Goal: Task Accomplishment & Management: Manage account settings

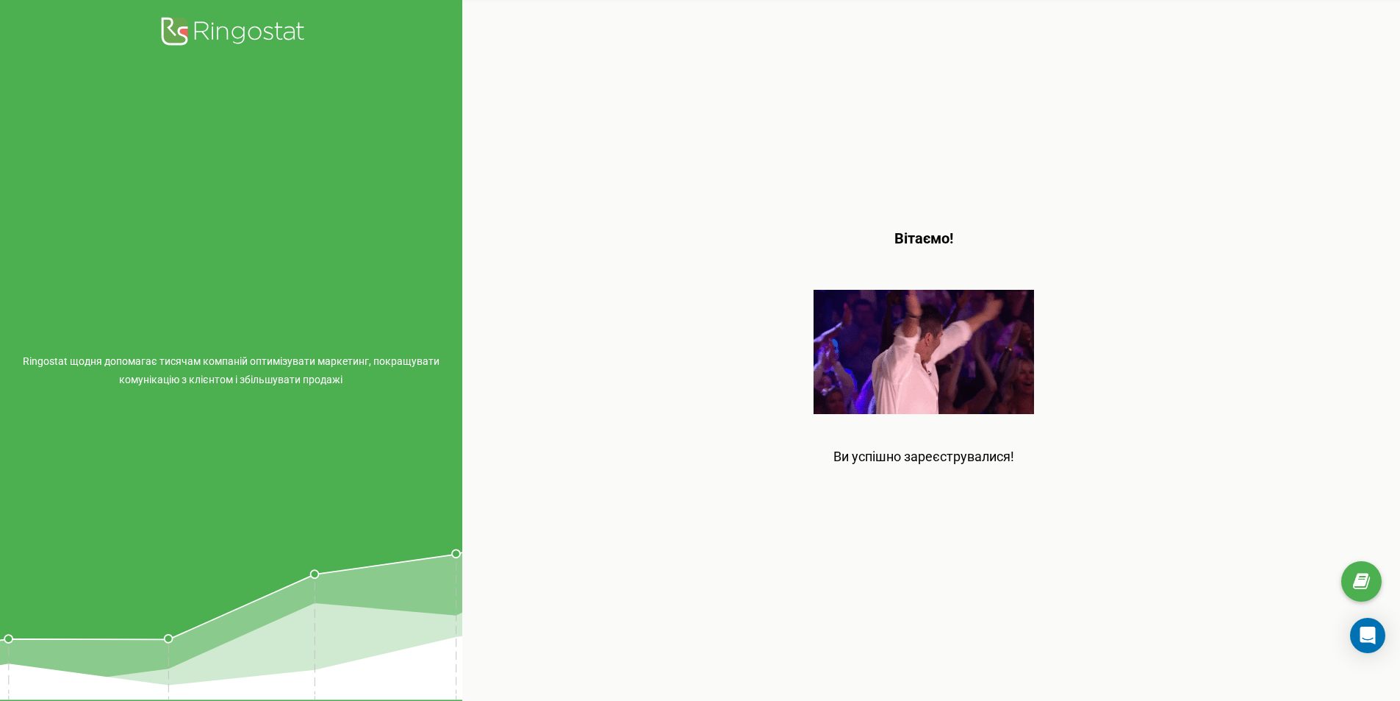
click at [855, 148] on div "Вітаємо! Ви успішно зареєструвалися!" at bounding box center [924, 350] width 924 height 701
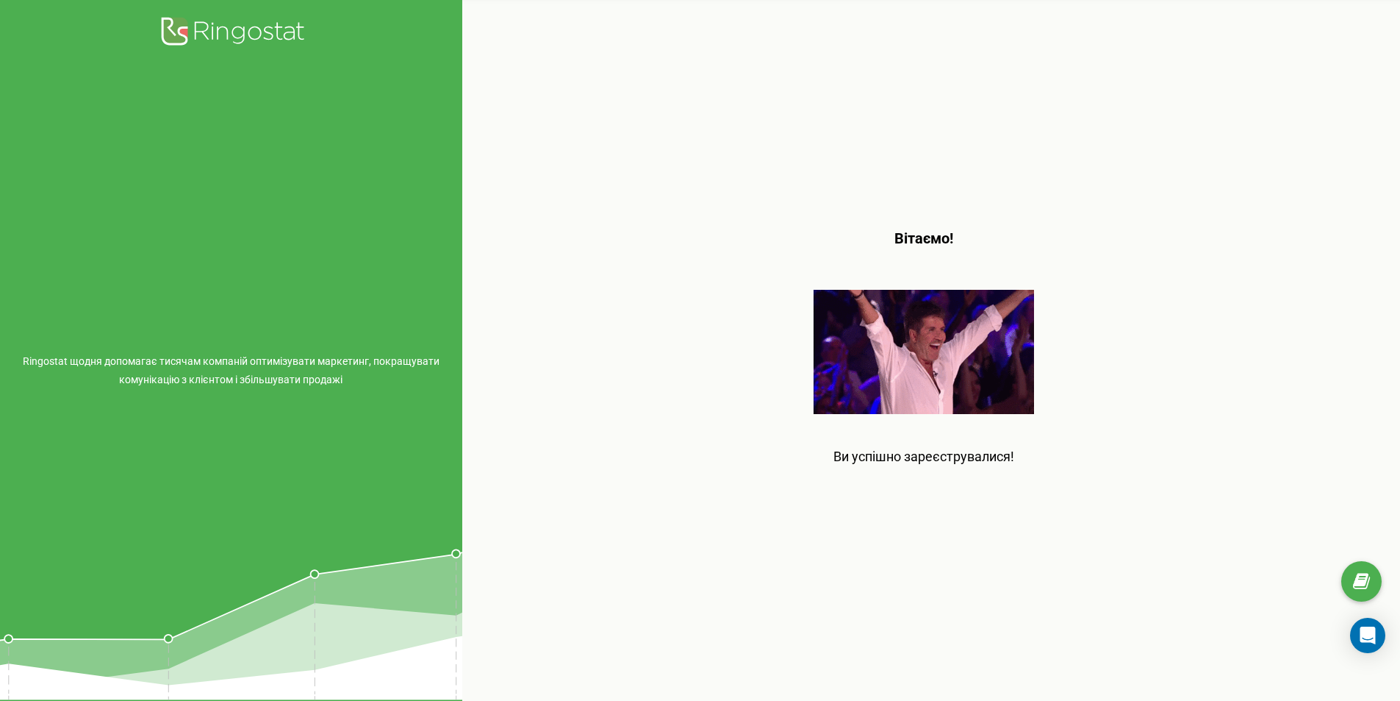
drag, startPoint x: 229, startPoint y: 185, endPoint x: 231, endPoint y: 175, distance: 9.8
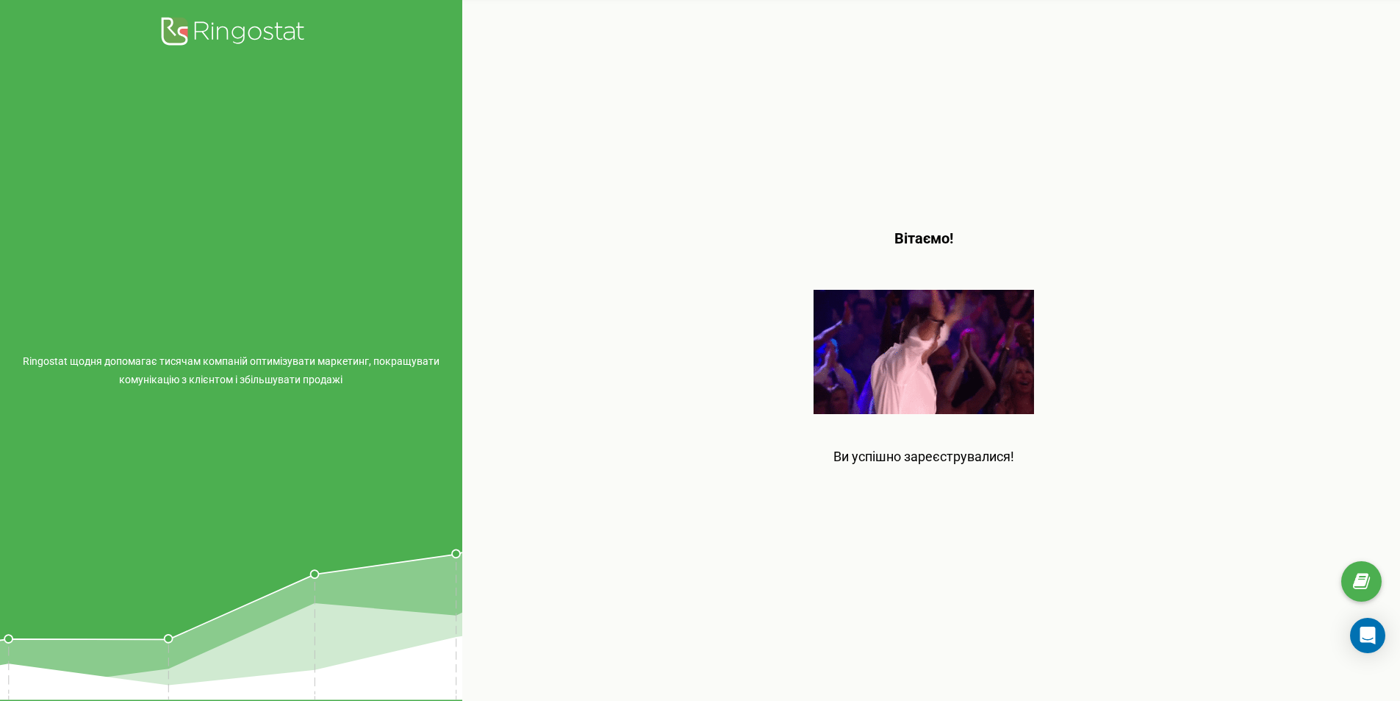
click at [230, 180] on div "Ringostat щодня допомагає тисячам компаній оптимізувати маркетинг, покращувати …" at bounding box center [231, 350] width 462 height 701
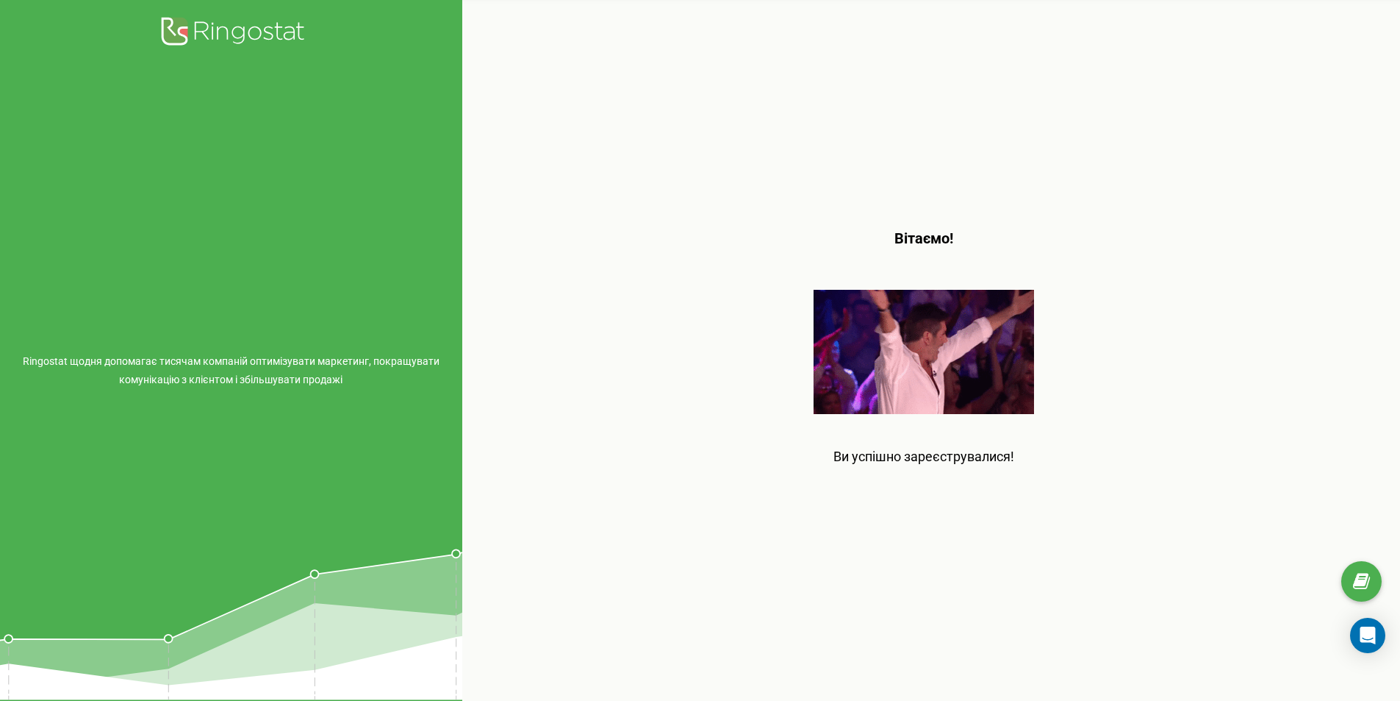
click at [243, 48] on icon at bounding box center [230, 33] width 147 height 36
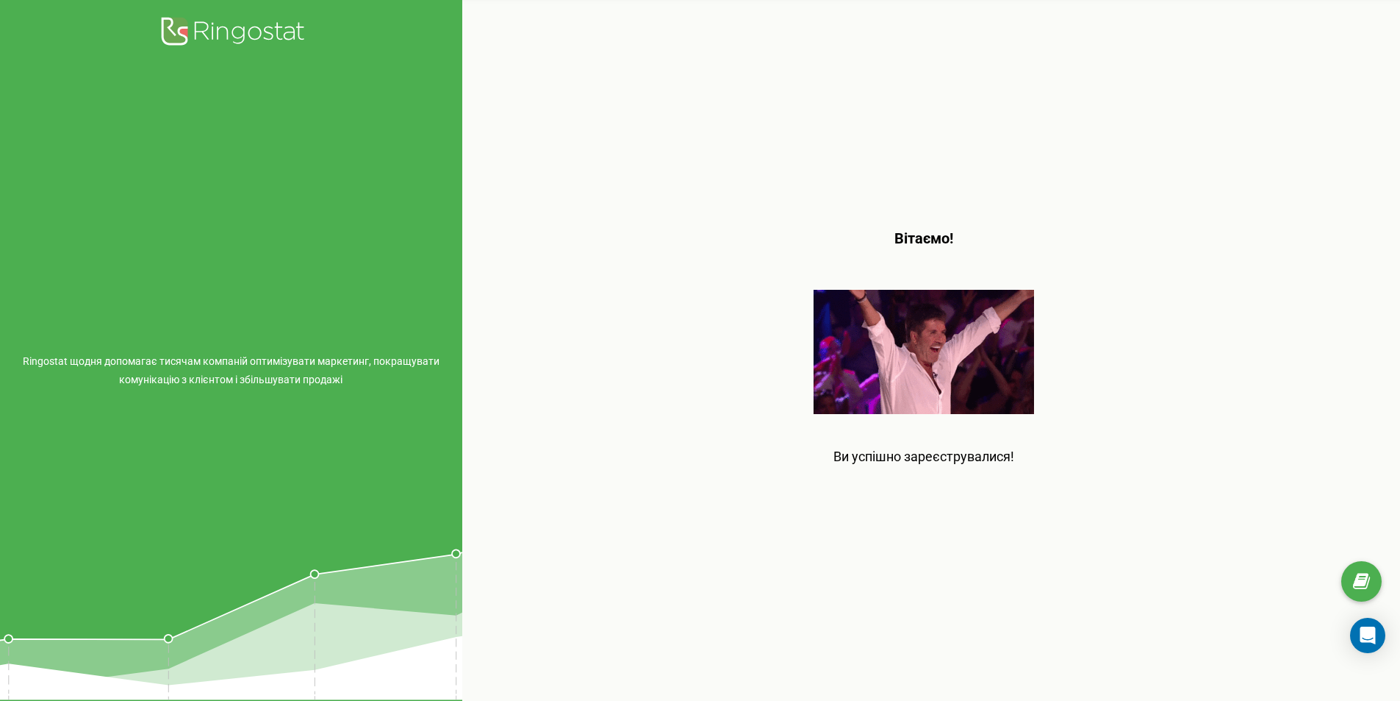
click at [248, 26] on icon at bounding box center [230, 33] width 147 height 36
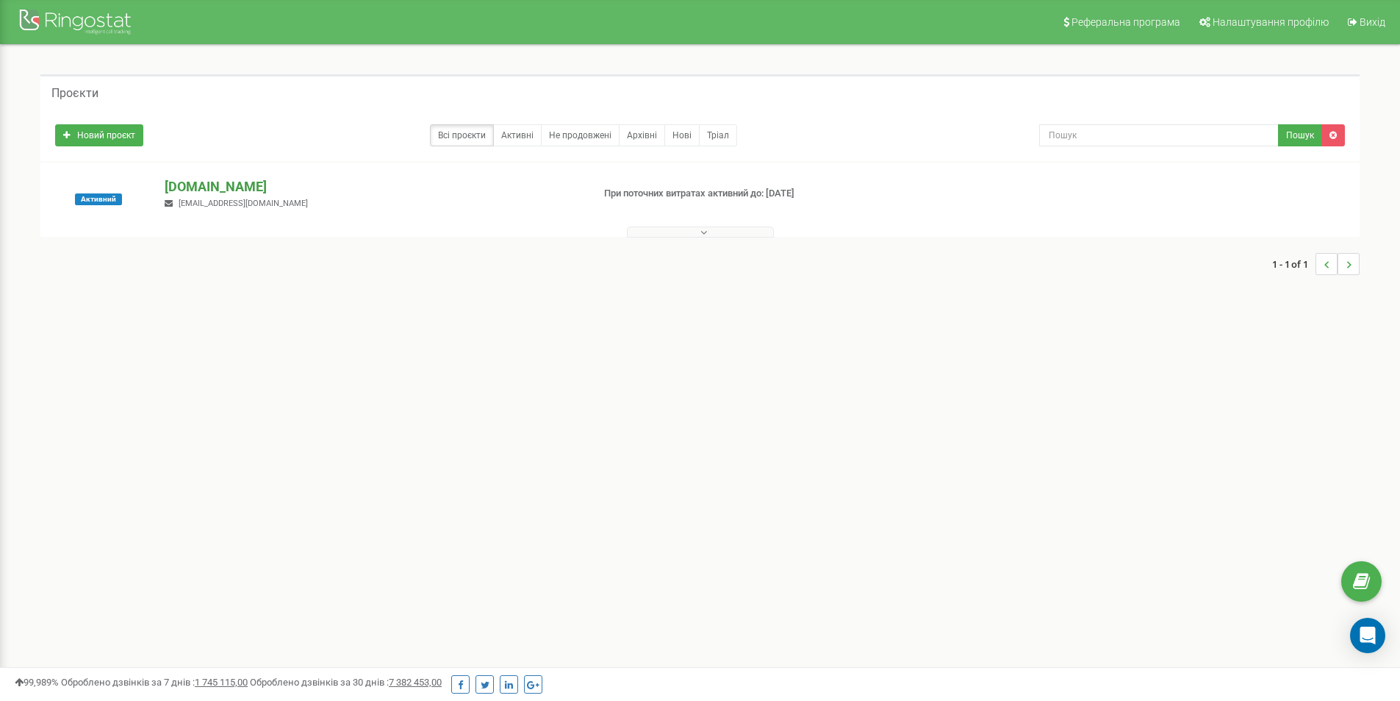
click at [407, 190] on p "[DOMAIN_NAME]" at bounding box center [372, 186] width 415 height 19
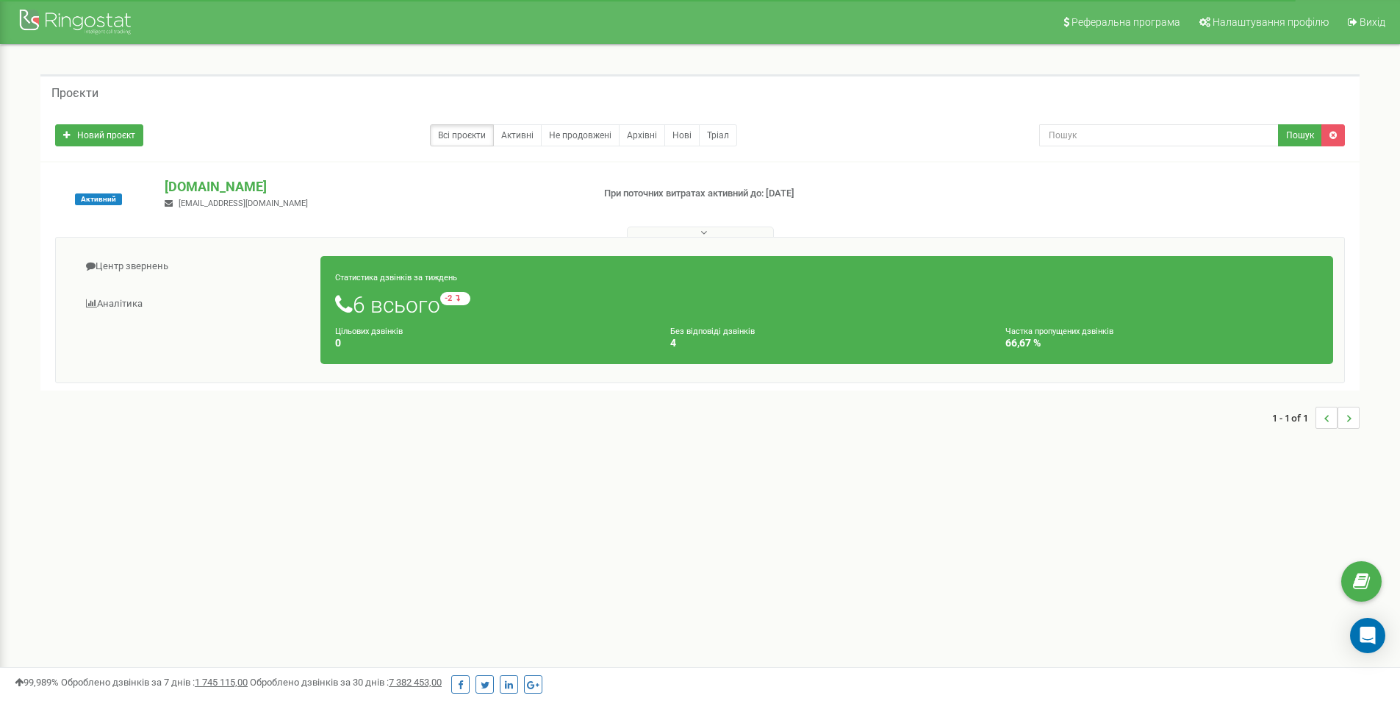
click at [678, 335] on small "Без відповіді дзвінків" at bounding box center [712, 331] width 85 height 10
click at [483, 293] on small "-2 відносно минулого тижня" at bounding box center [521, 298] width 162 height 13
click at [574, 292] on small "-2 відносно минулого тижня" at bounding box center [521, 298] width 162 height 13
click at [455, 293] on small "-2 відносно минулого тижня" at bounding box center [521, 298] width 162 height 13
click at [395, 302] on h1 "6 всього -2 відносно минулого тижня" at bounding box center [827, 304] width 984 height 25
